Goal: Information Seeking & Learning: Learn about a topic

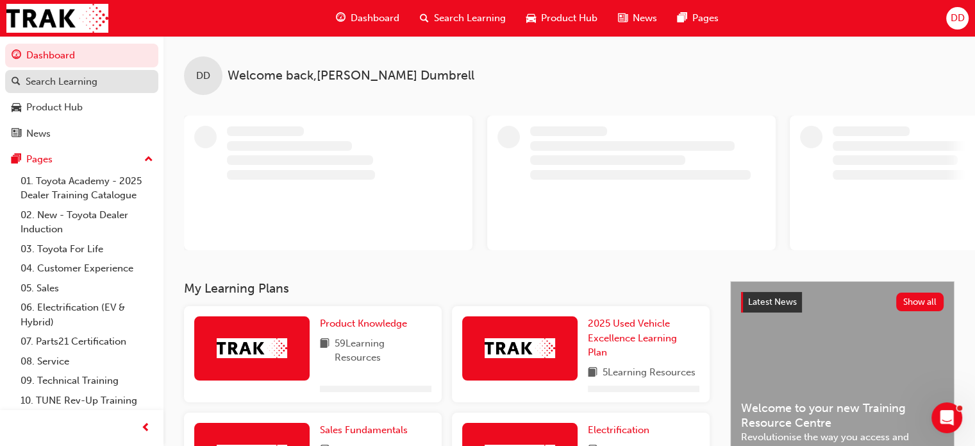
click at [51, 80] on div "Search Learning" at bounding box center [62, 81] width 72 height 15
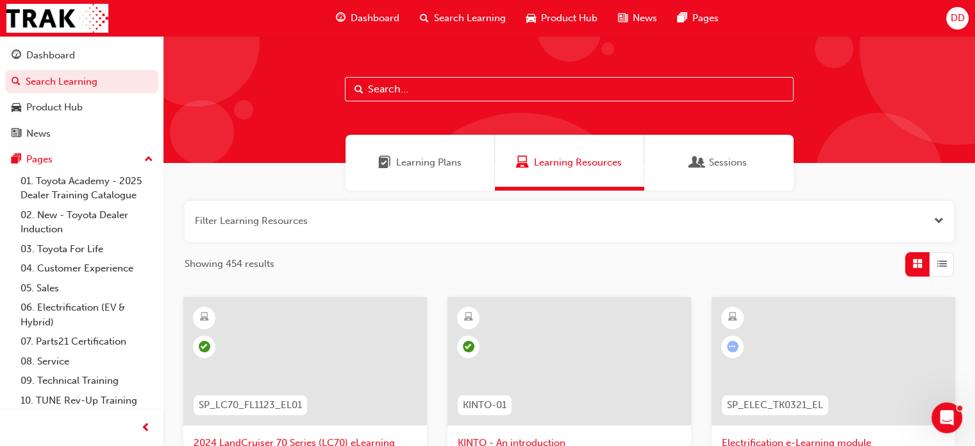
click at [372, 94] on input "text" at bounding box center [569, 89] width 449 height 24
paste input "P2P_INTRO_1024"
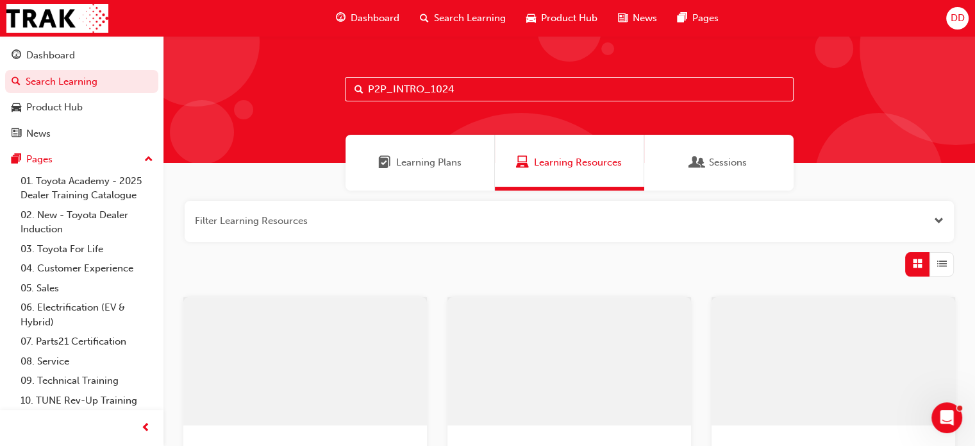
click at [387, 86] on input "P2P_INTRO_1024" at bounding box center [569, 89] width 449 height 24
type input "P2P_INTRO_1024"
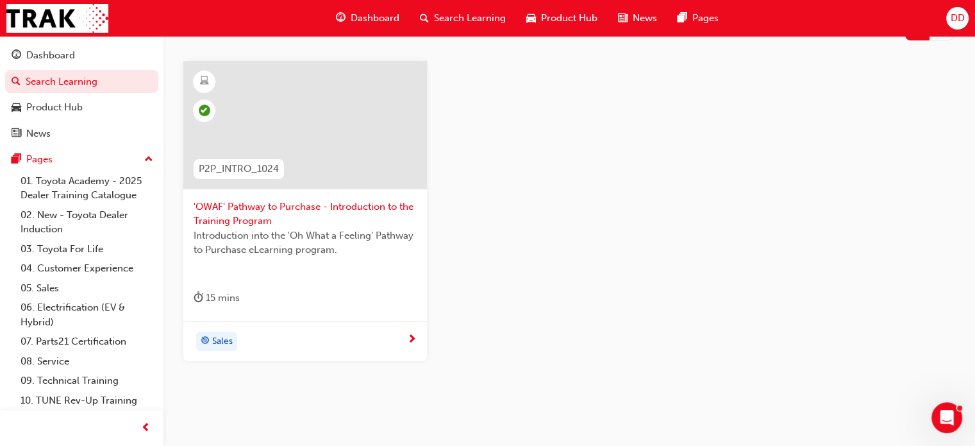
scroll to position [275, 0]
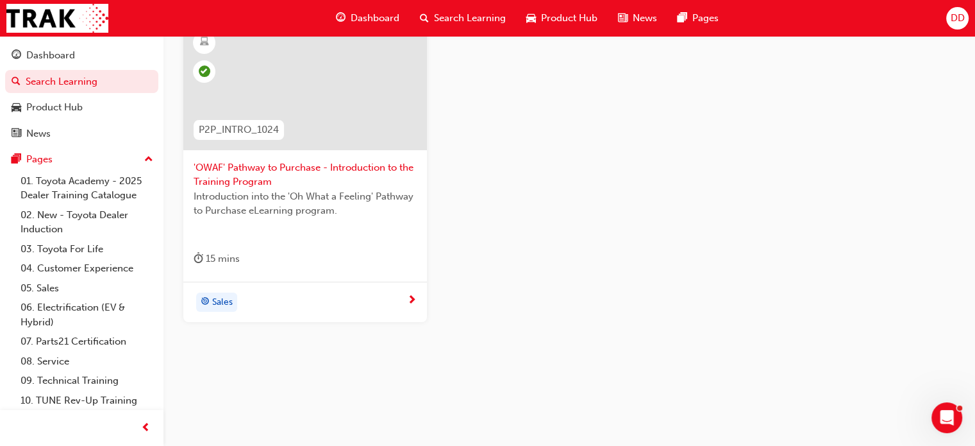
click at [408, 297] on span "next-icon" at bounding box center [412, 301] width 10 height 12
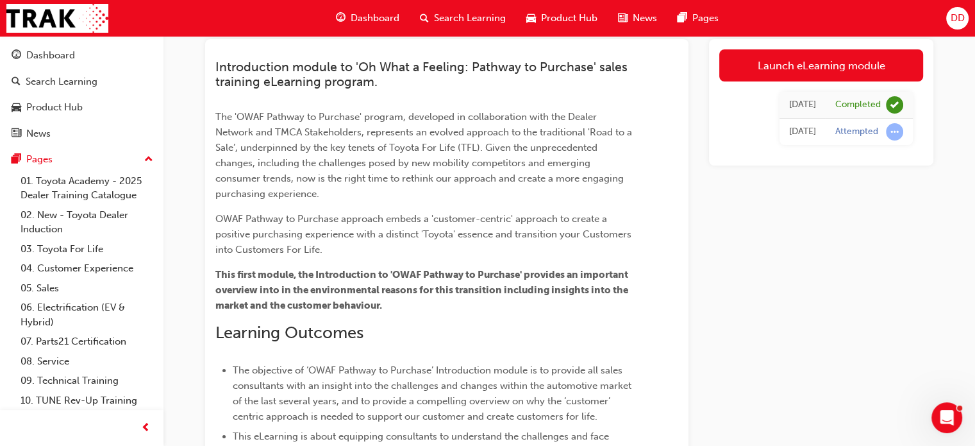
scroll to position [64, 0]
